Goal: Ask a question

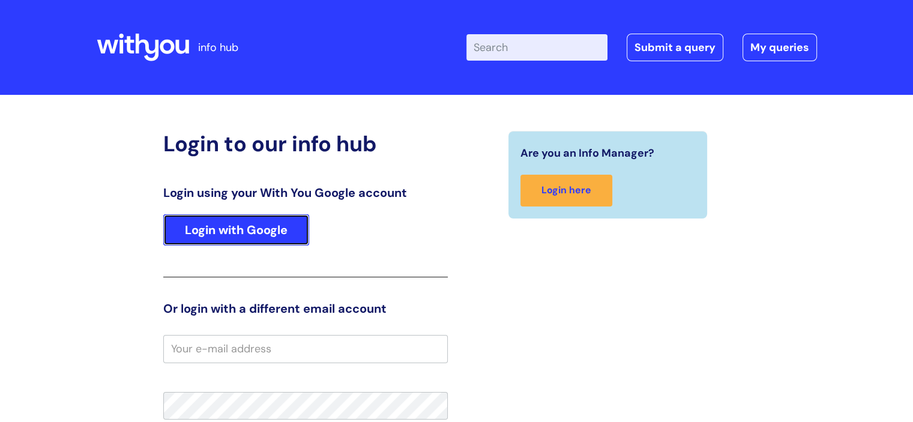
click at [212, 226] on link "Login with Google" at bounding box center [236, 229] width 146 height 31
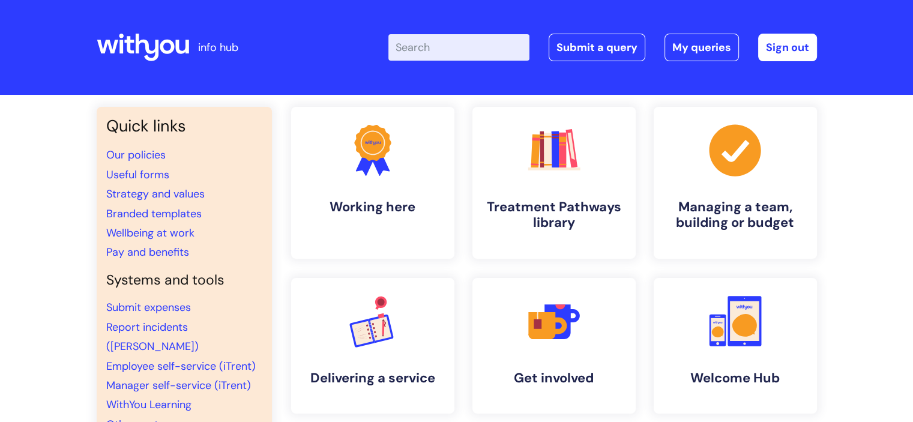
click at [444, 52] on input "Enter your search term here..." at bounding box center [458, 47] width 141 height 26
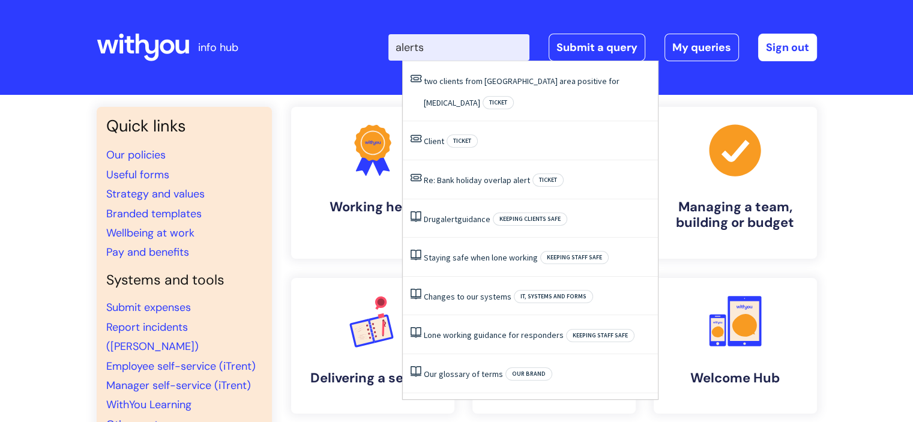
type input "alerts"
click button "Search" at bounding box center [0, 0] width 0 height 0
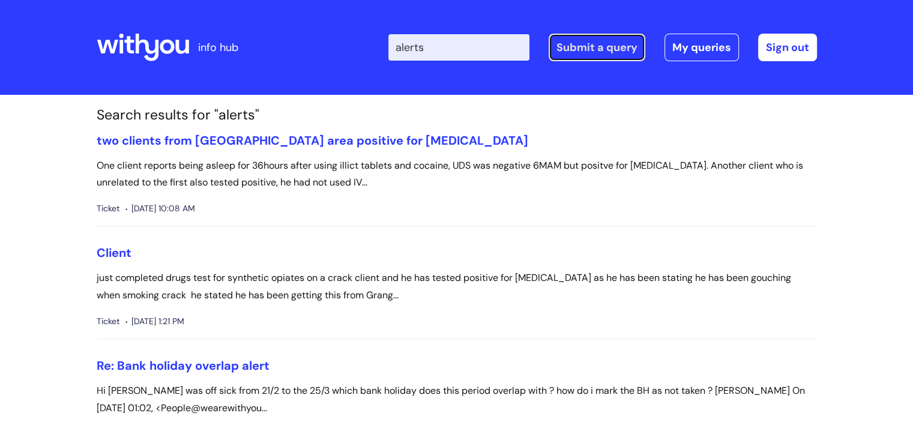
click at [603, 43] on link "Submit a query" at bounding box center [597, 48] width 97 height 28
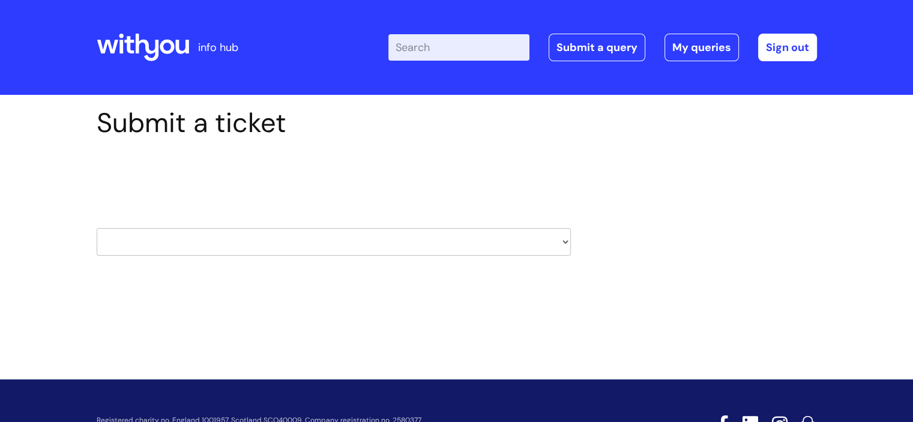
click at [426, 245] on select "HR / People IT and Support Clinical Drug Alerts Finance Accounts Data Support T…" at bounding box center [334, 242] width 474 height 28
click at [694, 218] on div "Submit a ticket Select issue type HR / People IT and Support Clinical Drug Aler…" at bounding box center [457, 200] width 738 height 186
